Goal: Answer question/provide support: Ask a question

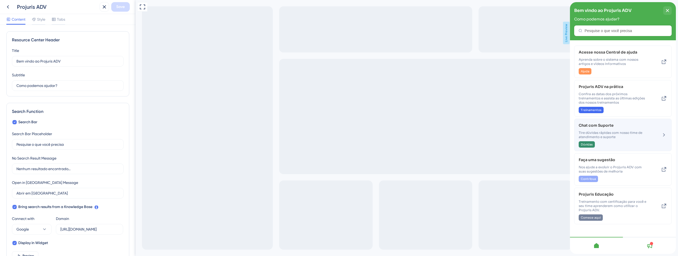
click at [608, 131] on span "Tire dúvidas rápidas com nosso time de atendimento e suporte" at bounding box center [614, 135] width 71 height 8
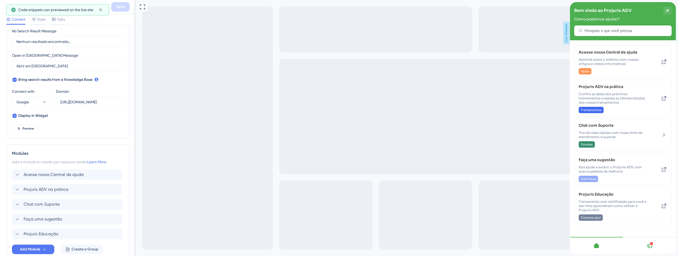
scroll to position [158, 0]
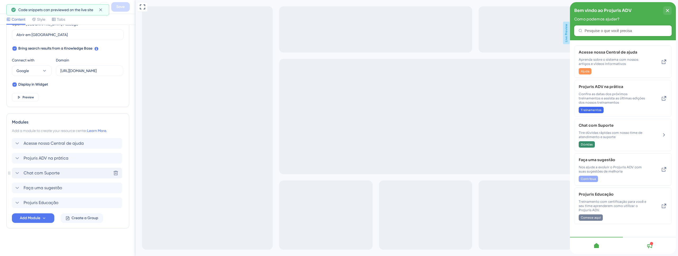
click at [48, 174] on span "Chat com Suporte" at bounding box center [42, 173] width 36 height 6
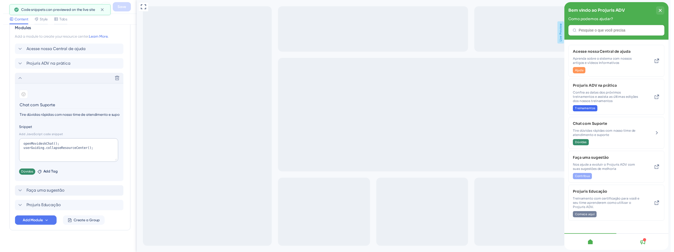
scroll to position [254, 0]
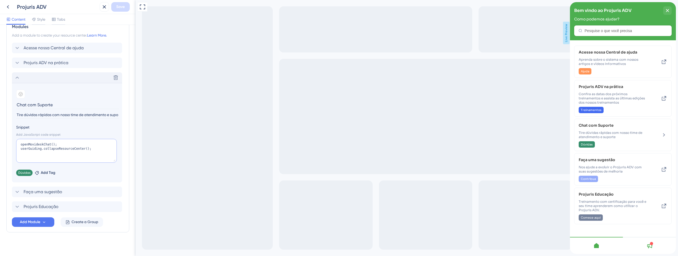
click at [39, 146] on textarea "openMovideskChat(); userGuiding.collapseResourceCenter();" at bounding box center [66, 151] width 101 height 24
paste textarea "ClickChat"
type textarea "openOpenClickChat(); userGuiding.collapseResourceCenter();"
click at [124, 5] on span "Save" at bounding box center [120, 7] width 8 height 6
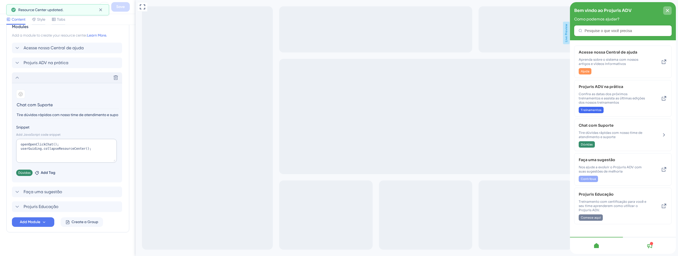
click at [670, 9] on div "close resource center" at bounding box center [668, 10] width 8 height 8
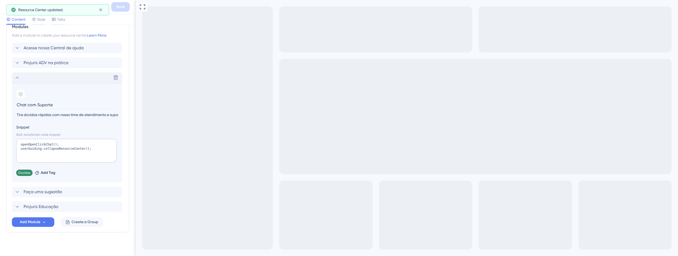
click at [4, 5] on button at bounding box center [8, 7] width 10 height 10
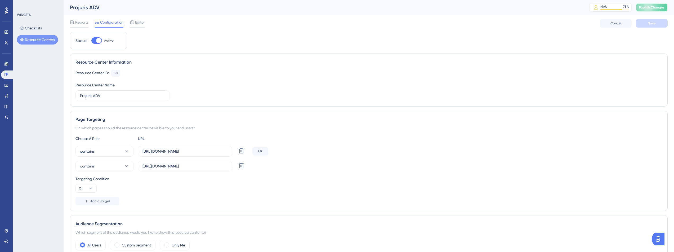
click at [650, 11] on button "Publish Changes" at bounding box center [652, 7] width 32 height 8
click at [134, 24] on div "Editor" at bounding box center [137, 22] width 15 height 6
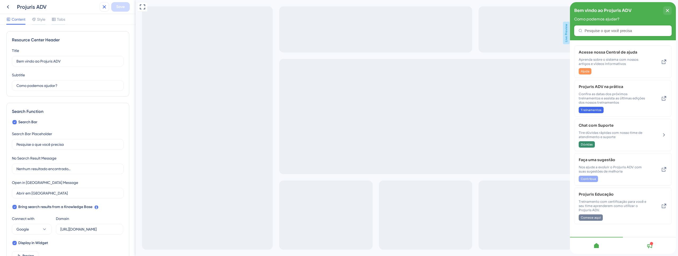
click at [104, 6] on icon at bounding box center [104, 7] width 6 height 6
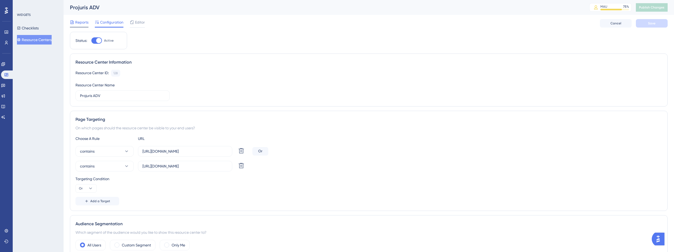
click at [76, 24] on span "Reports" at bounding box center [81, 22] width 13 height 6
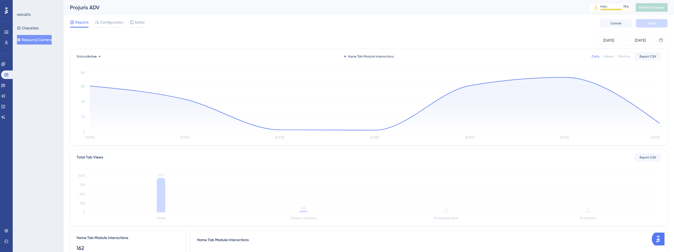
click at [40, 41] on button "Resource Centers" at bounding box center [34, 40] width 35 height 10
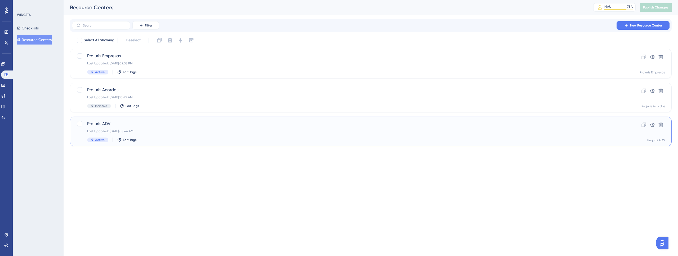
click at [113, 125] on span "Projuris ADV" at bounding box center [349, 124] width 525 height 6
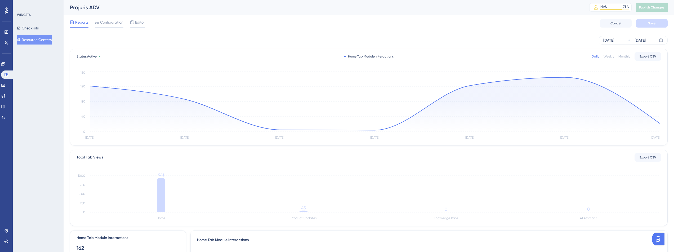
click at [37, 42] on button "Resource Centers" at bounding box center [34, 40] width 35 height 10
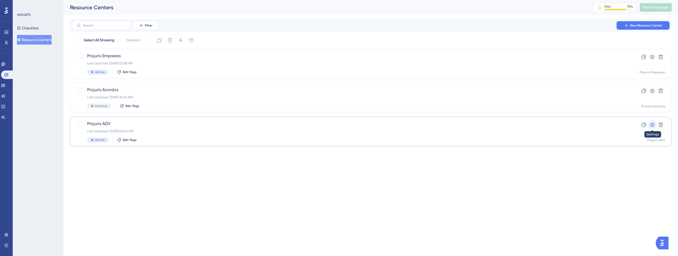
click at [651, 125] on icon at bounding box center [653, 125] width 5 height 4
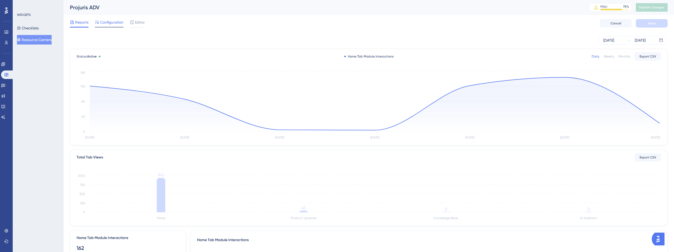
click at [117, 25] on span "Configuration" at bounding box center [111, 22] width 23 height 6
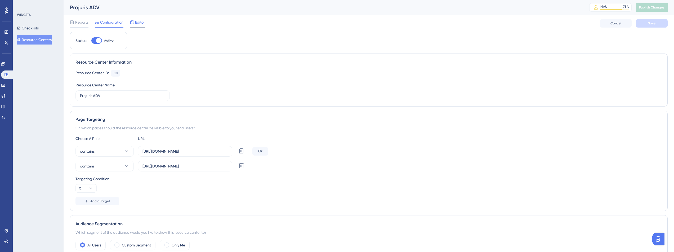
click at [141, 24] on span "Editor" at bounding box center [140, 22] width 10 height 6
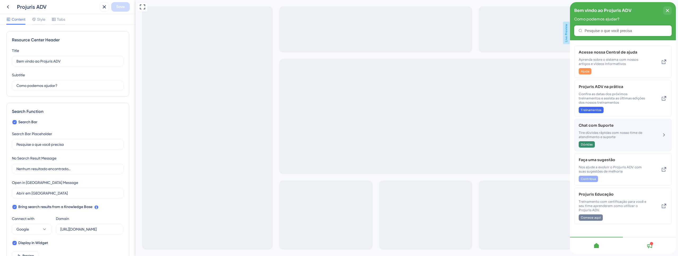
click at [620, 140] on div "Chat com Suporte Tire dúvidas rápidas com nosso time de atendimento e suporte D…" at bounding box center [614, 134] width 71 height 25
